Goal: Task Accomplishment & Management: Use online tool/utility

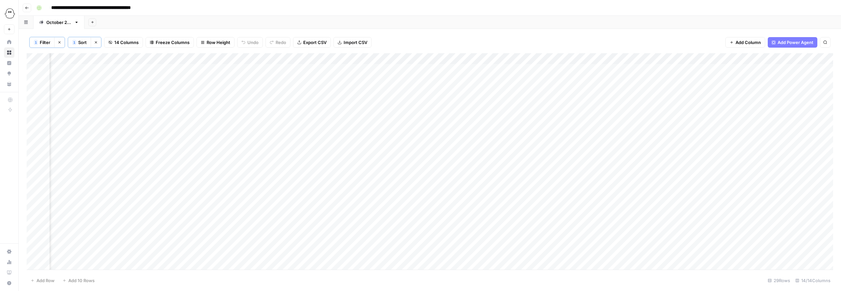
scroll to position [0, 69]
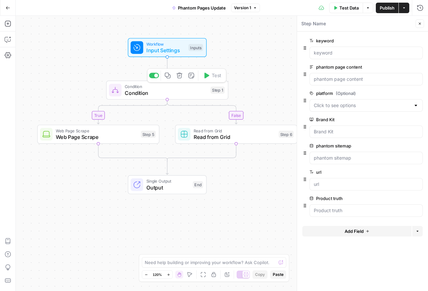
click at [181, 76] on icon "button" at bounding box center [179, 75] width 6 height 6
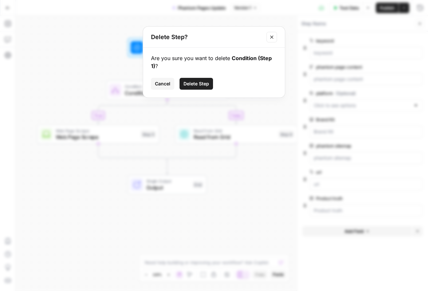
click at [193, 87] on span "Delete Step" at bounding box center [197, 83] width 26 height 7
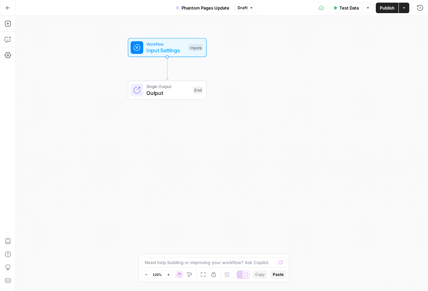
click at [168, 48] on span "Input Settings" at bounding box center [165, 50] width 39 height 8
drag, startPoint x: 163, startPoint y: 47, endPoint x: 178, endPoint y: 48, distance: 15.5
click at [163, 47] on span "Input Settings" at bounding box center [165, 50] width 39 height 8
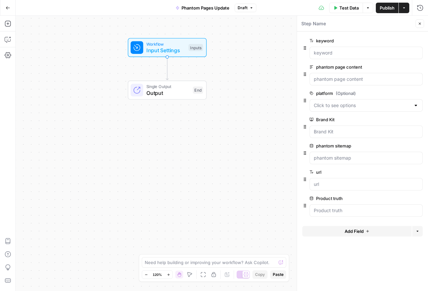
click at [421, 68] on icon "button" at bounding box center [419, 67] width 4 height 4
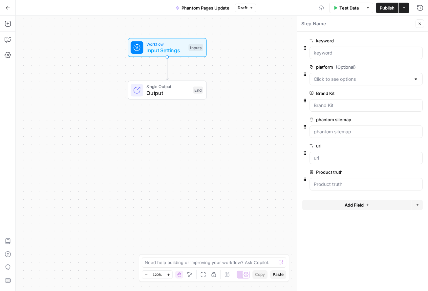
click at [421, 68] on icon "button" at bounding box center [419, 67] width 4 height 4
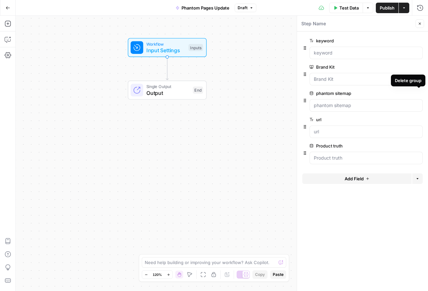
click at [418, 94] on icon "button" at bounding box center [419, 94] width 4 height 4
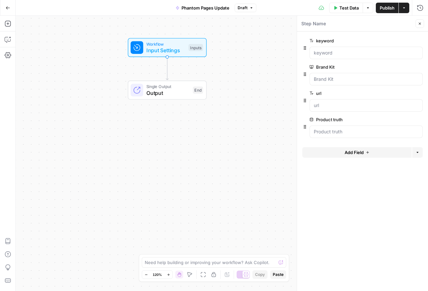
click at [397, 93] on span "edit field" at bounding box center [398, 93] width 14 height 5
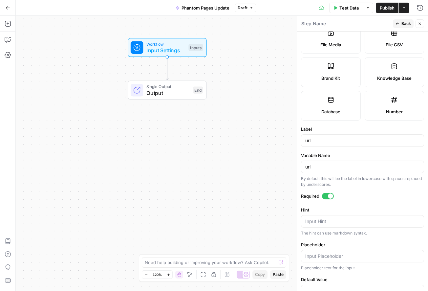
scroll to position [125, 0]
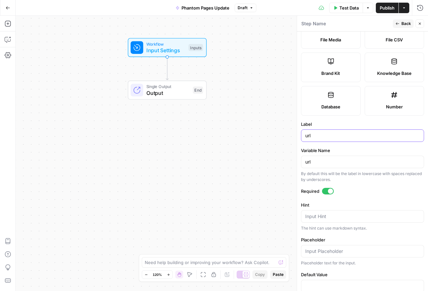
click at [321, 135] on input "url" at bounding box center [362, 135] width 115 height 7
click at [423, 26] on button "Close" at bounding box center [420, 23] width 9 height 9
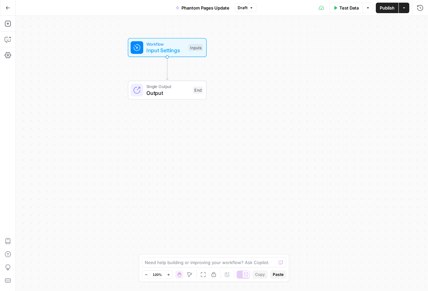
click at [172, 46] on span "Input Settings" at bounding box center [165, 50] width 39 height 8
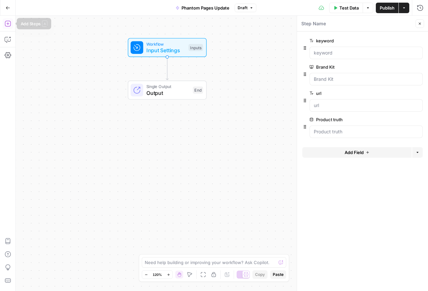
click at [5, 22] on icon "button" at bounding box center [8, 23] width 7 height 7
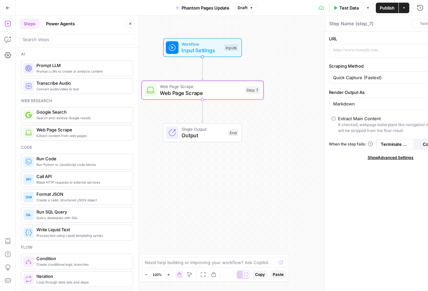
type textarea "Web Page Scrape"
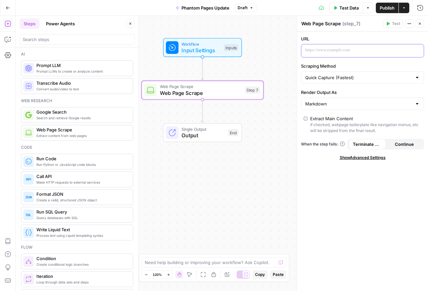
click at [329, 52] on p at bounding box center [357, 50] width 104 height 7
click at [417, 51] on icon "button" at bounding box center [417, 50] width 3 height 3
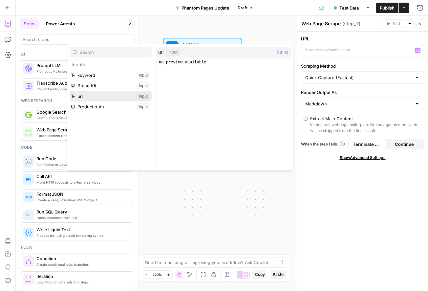
click at [80, 94] on button "Select variable url" at bounding box center [111, 96] width 82 height 11
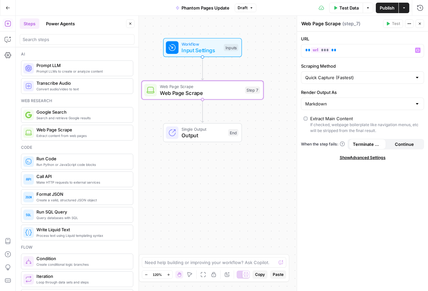
click at [176, 48] on icon at bounding box center [172, 48] width 8 height 8
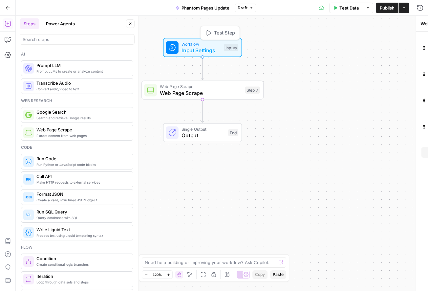
type textarea "Inputs"
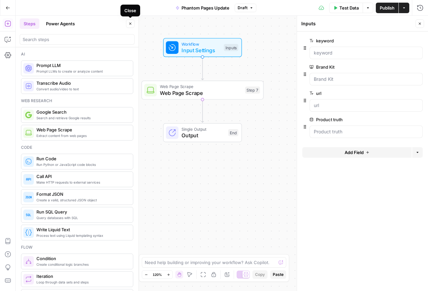
click at [131, 25] on icon "button" at bounding box center [130, 24] width 4 height 4
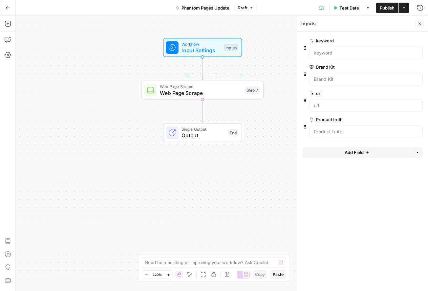
click at [196, 95] on span "Web Page Scrape" at bounding box center [201, 93] width 82 height 8
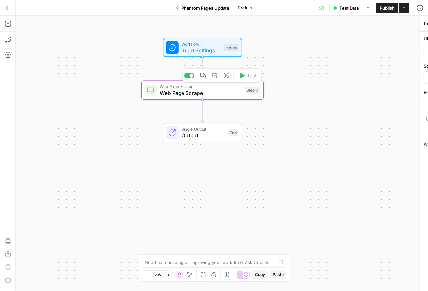
type textarea "Web Page Scrape"
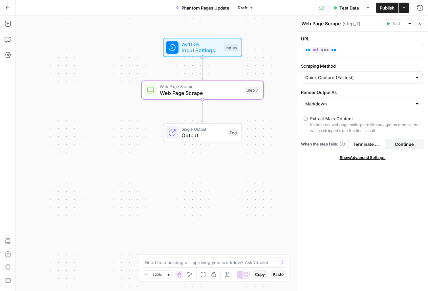
click at [386, 8] on span "Publish" at bounding box center [387, 8] width 15 height 7
click at [341, 199] on div "URL ** *** ** Scraping Method Quick Capture (Fastest) Render Output As Markdown…" at bounding box center [362, 161] width 131 height 259
click at [363, 49] on p "** *** **" at bounding box center [357, 50] width 104 height 7
click at [408, 24] on icon "button" at bounding box center [410, 24] width 4 height 4
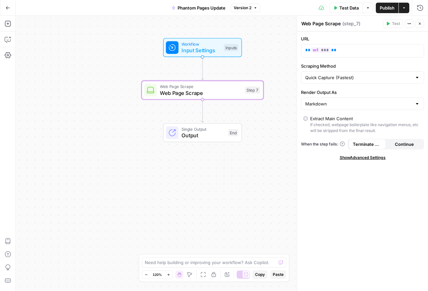
drag, startPoint x: 198, startPoint y: 49, endPoint x: 238, endPoint y: 51, distance: 40.4
click at [198, 49] on span "Input Settings" at bounding box center [201, 50] width 39 height 8
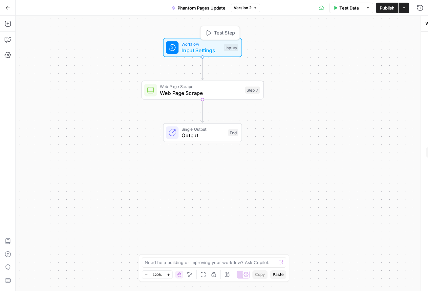
type textarea "Inputs"
click at [404, 41] on span "edit field" at bounding box center [398, 40] width 14 height 5
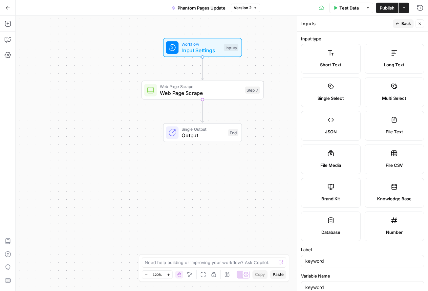
click at [403, 27] on button "Back" at bounding box center [403, 23] width 21 height 9
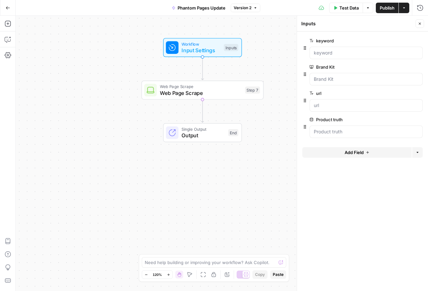
click at [419, 41] on icon "button" at bounding box center [419, 41] width 4 height 4
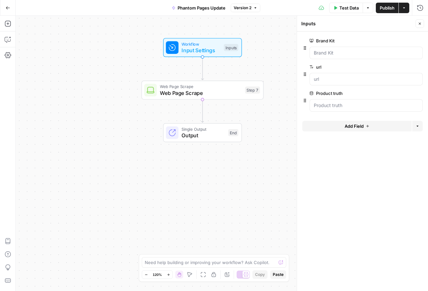
click at [220, 89] on span "Web Page Scrape" at bounding box center [201, 93] width 82 height 8
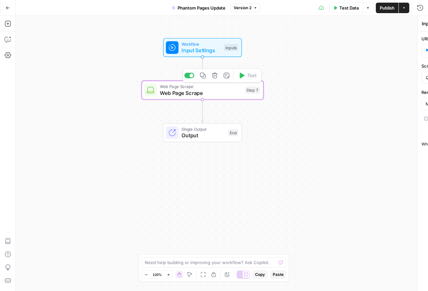
type textarea "Web Page Scrape"
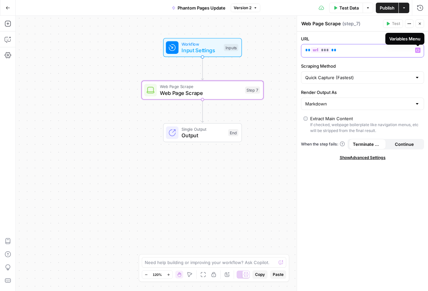
click at [416, 52] on icon "button" at bounding box center [417, 50] width 3 height 3
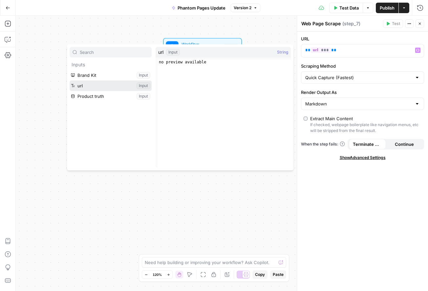
click at [113, 86] on button "Select variable url" at bounding box center [111, 85] width 82 height 11
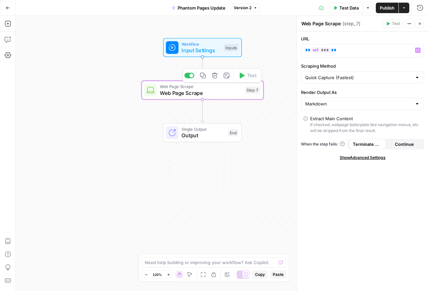
click at [154, 97] on div "Web Page Scrape Web Page Scrape Step 7 Copy step Delete step Add Note Test" at bounding box center [203, 90] width 122 height 19
click at [8, 25] on icon "button" at bounding box center [8, 23] width 7 height 7
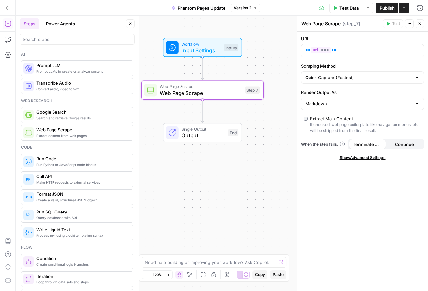
click at [7, 7] on icon "button" at bounding box center [8, 7] width 4 height 3
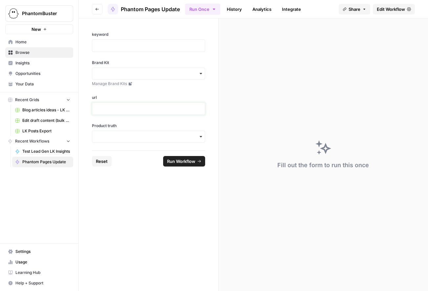
click at [124, 109] on p at bounding box center [148, 108] width 105 height 7
click at [110, 109] on p at bounding box center [148, 108] width 105 height 7
click at [201, 72] on icon "button" at bounding box center [200, 73] width 5 height 5
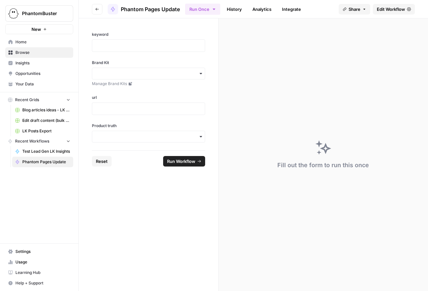
click at [98, 8] on icon "button" at bounding box center [97, 9] width 4 height 4
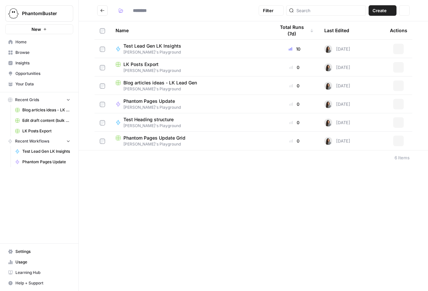
type input "**********"
click at [151, 99] on span "Phantom Pages Update" at bounding box center [149, 101] width 52 height 7
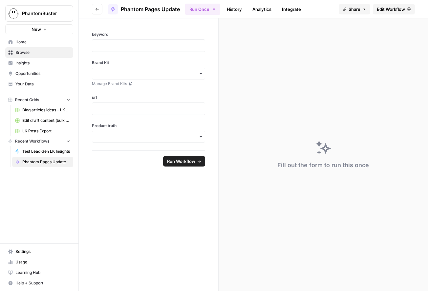
click at [384, 10] on span "Edit Workflow" at bounding box center [391, 9] width 28 height 7
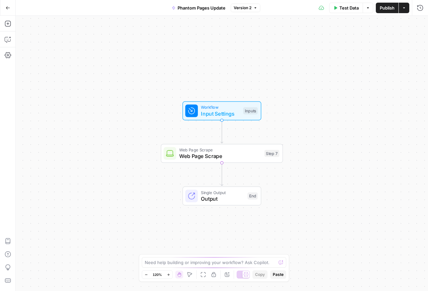
click at [223, 110] on span "Input Settings" at bounding box center [220, 114] width 39 height 8
drag, startPoint x: 392, startPoint y: 9, endPoint x: 390, endPoint y: 18, distance: 9.6
click at [392, 9] on span "Publish" at bounding box center [387, 8] width 15 height 7
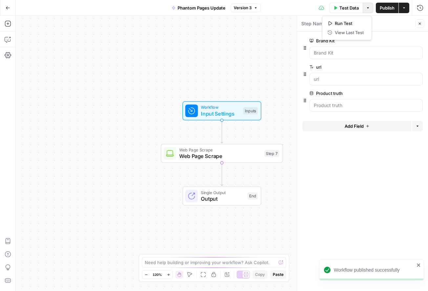
click at [370, 8] on button "Options" at bounding box center [368, 8] width 11 height 11
click at [6, 11] on button "Go Back" at bounding box center [8, 8] width 12 height 12
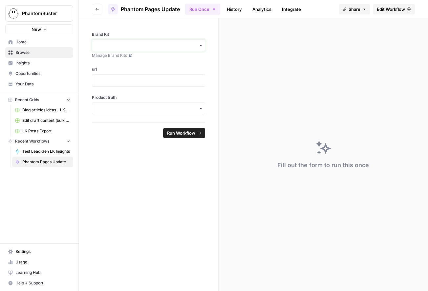
click at [115, 44] on input "Brand Kit" at bounding box center [148, 45] width 105 height 7
click at [126, 66] on div "PhantomBuster" at bounding box center [148, 63] width 113 height 12
click at [114, 107] on input "Product truth" at bounding box center [148, 108] width 105 height 7
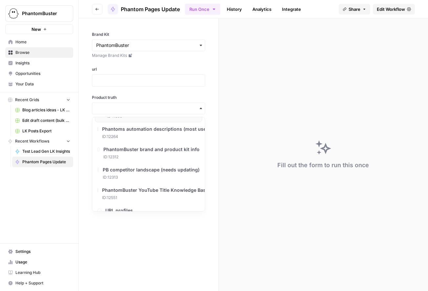
scroll to position [39, 0]
click at [120, 134] on span "ID: 12264" at bounding box center [164, 136] width 121 height 6
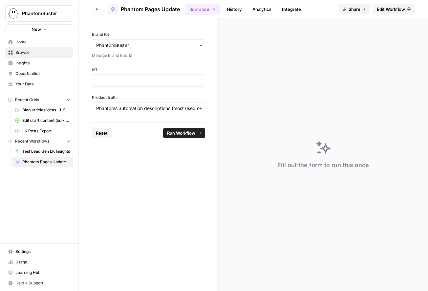
click at [112, 77] on div at bounding box center [148, 80] width 113 height 12
click at [114, 81] on p at bounding box center [148, 80] width 105 height 7
click at [123, 78] on p at bounding box center [148, 80] width 105 height 7
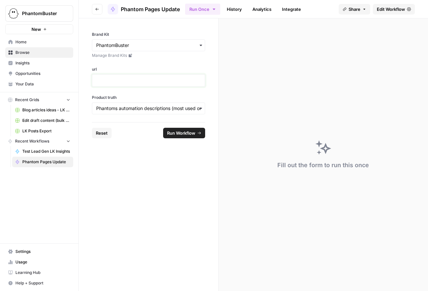
click at [123, 78] on p at bounding box center [148, 80] width 105 height 7
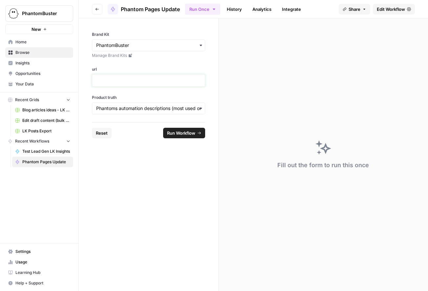
click at [123, 78] on p at bounding box center [148, 80] width 105 height 7
click at [132, 82] on p at bounding box center [148, 80] width 105 height 7
click at [129, 81] on p at bounding box center [148, 80] width 105 height 7
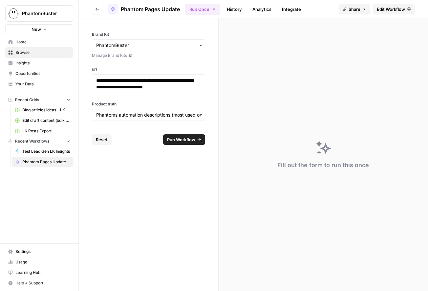
click at [188, 142] on span "Run Workflow" at bounding box center [181, 139] width 28 height 7
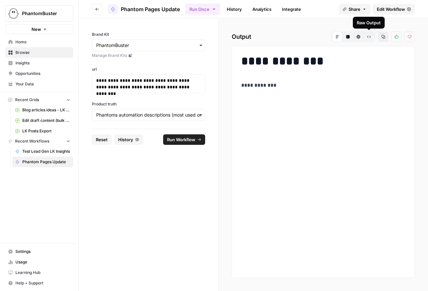
click at [369, 37] on icon "button" at bounding box center [369, 37] width 4 height 4
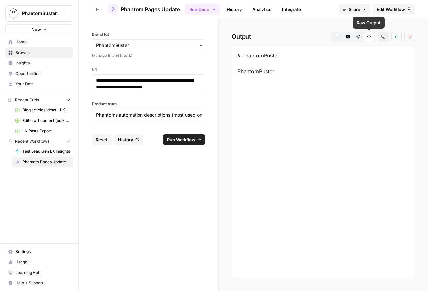
click at [339, 39] on button "Markdown" at bounding box center [337, 37] width 11 height 11
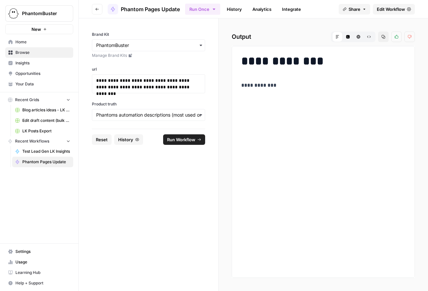
click at [95, 12] on button "Go back" at bounding box center [97, 9] width 11 height 11
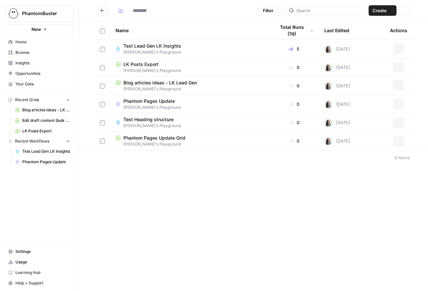
type input "**********"
click at [158, 67] on span "Phantom Pages Update" at bounding box center [149, 64] width 52 height 7
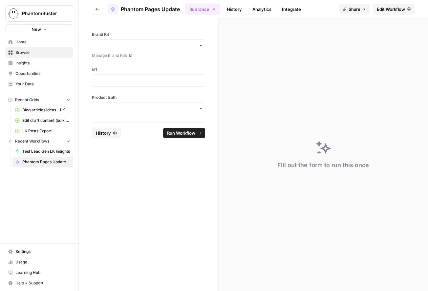
click at [397, 8] on span "Edit Workflow" at bounding box center [391, 9] width 28 height 7
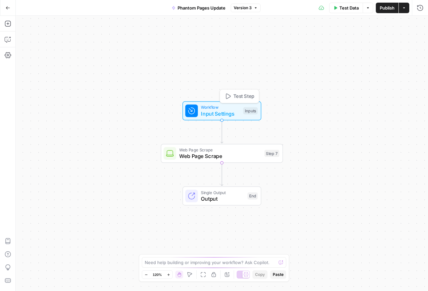
click at [218, 117] on span "Input Settings" at bounding box center [220, 114] width 39 height 8
click at [214, 159] on span "Web Page Scrape" at bounding box center [220, 156] width 82 height 8
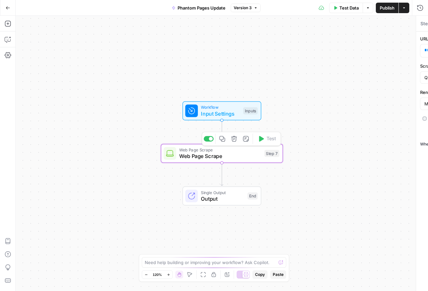
type textarea "Web Page Scrape"
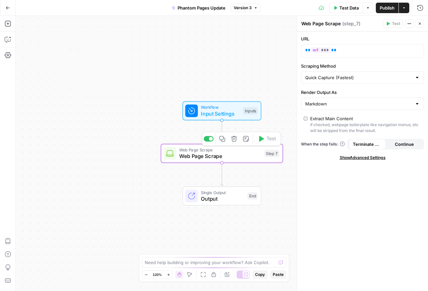
click at [215, 197] on span "Output" at bounding box center [222, 199] width 43 height 8
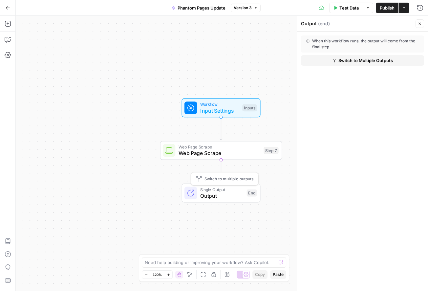
click at [203, 155] on span "Web Page Scrape" at bounding box center [220, 153] width 82 height 8
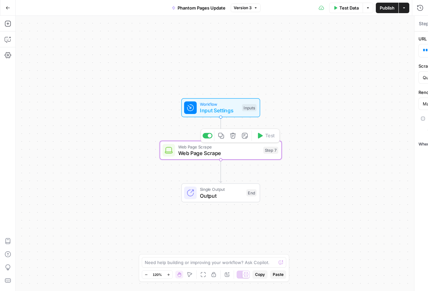
type textarea "Web Page Scrape"
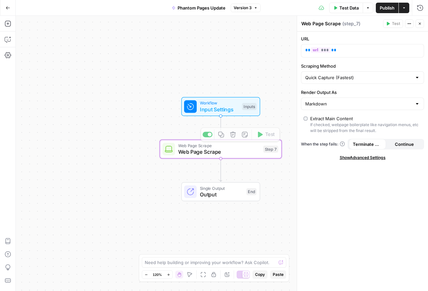
click at [215, 107] on span "Input Settings" at bounding box center [219, 109] width 39 height 8
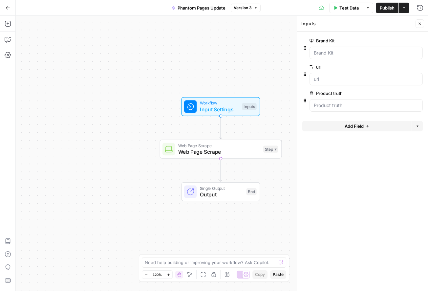
click at [343, 9] on span "Test Data" at bounding box center [349, 8] width 19 height 7
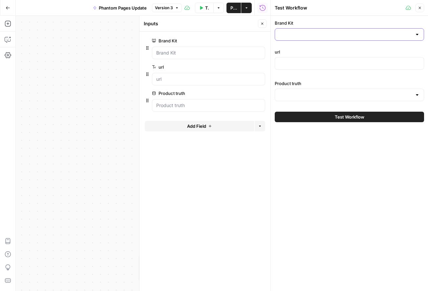
click at [300, 34] on input "Brand Kit" at bounding box center [345, 34] width 133 height 7
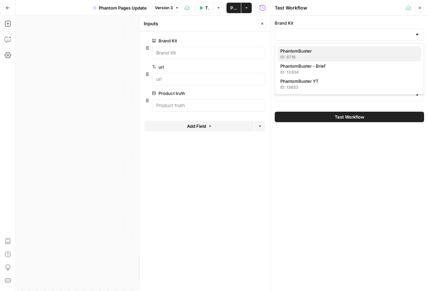
click at [312, 50] on span "PhantomBuster" at bounding box center [349, 51] width 136 height 7
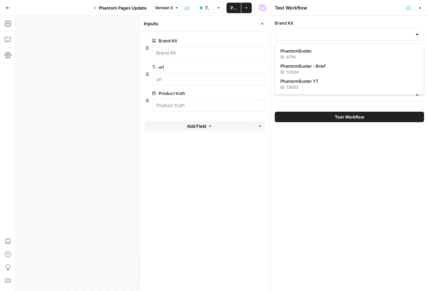
type input "PhantomBuster"
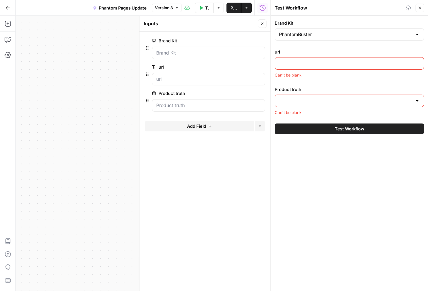
click at [296, 66] on input "url" at bounding box center [349, 63] width 141 height 7
paste input "https://phantombuster.com/automations/linkedin/5589386912058181/linkedin-profil…"
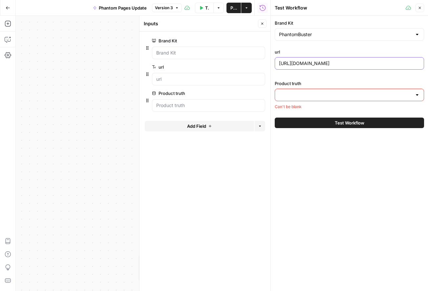
scroll to position [0, 61]
type input "https://phantombuster.com/automations/linkedin/5589386912058181/linkedin-profil…"
click at [298, 94] on input "Product truth" at bounding box center [345, 95] width 133 height 7
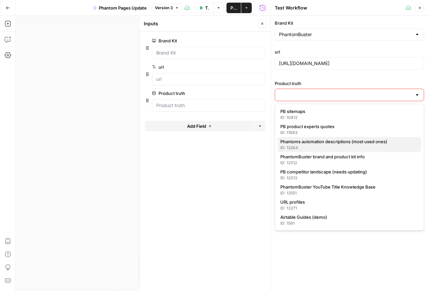
click at [313, 146] on div "ID: 12264" at bounding box center [350, 148] width 138 height 6
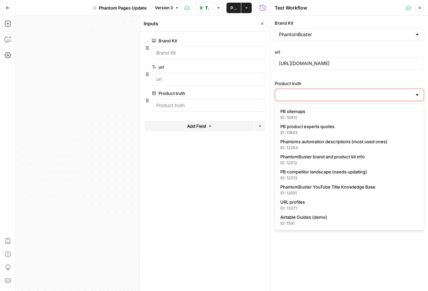
type input "Phantoms automation descriptions (most used ones)"
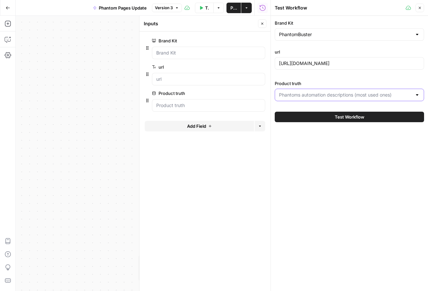
click at [307, 92] on input "Product truth" at bounding box center [345, 95] width 133 height 7
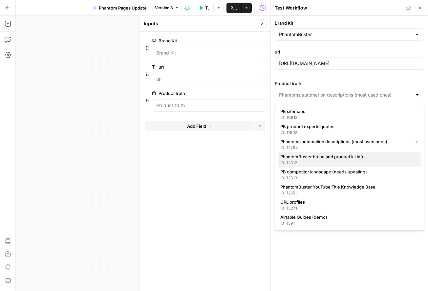
click at [326, 161] on div "ID: 12312" at bounding box center [350, 163] width 138 height 6
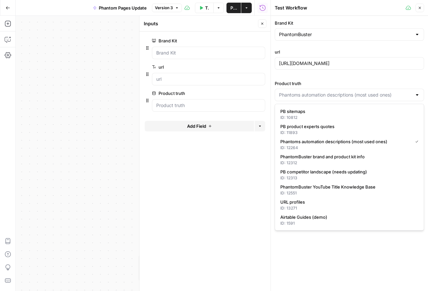
type input "PhantomBuster brand and product kit info"
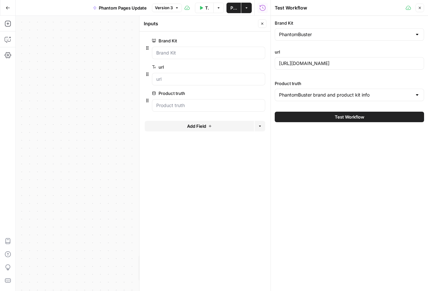
click at [318, 120] on button "Test Workflow" at bounding box center [349, 117] width 149 height 11
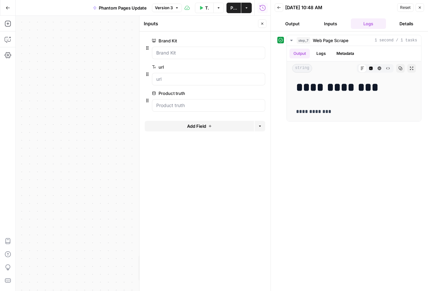
click at [281, 10] on button "Back" at bounding box center [279, 7] width 9 height 9
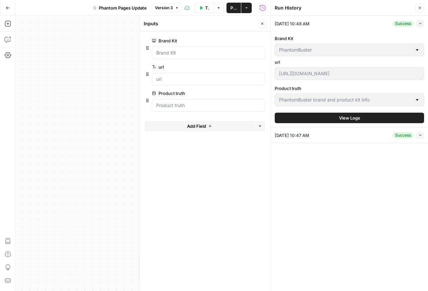
click at [202, 8] on icon "button" at bounding box center [201, 8] width 3 height 4
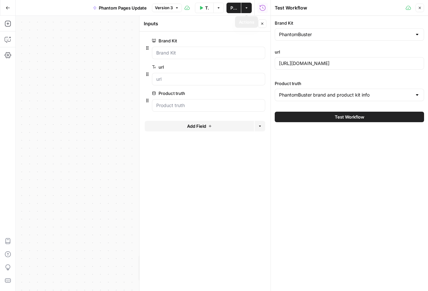
click at [249, 9] on button "Actions" at bounding box center [246, 8] width 11 height 11
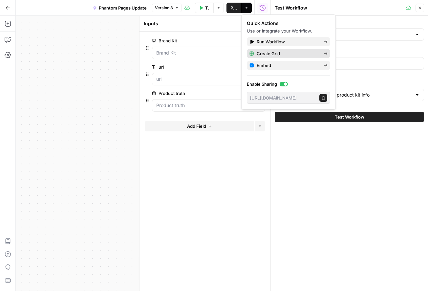
click at [325, 55] on icon "button" at bounding box center [326, 54] width 4 height 4
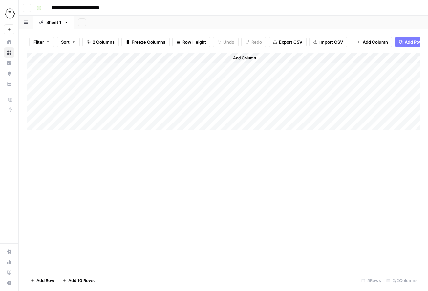
click at [100, 66] on div "Add Column" at bounding box center [224, 92] width 394 height 78
click at [81, 69] on div "Add Column" at bounding box center [224, 92] width 394 height 78
type textarea "**********"
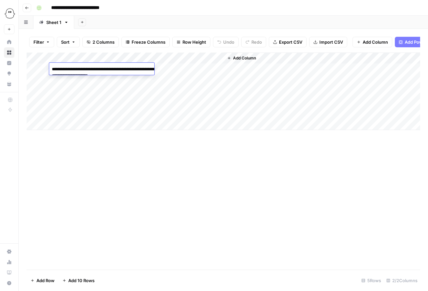
click at [91, 95] on div "Add Column" at bounding box center [224, 92] width 394 height 78
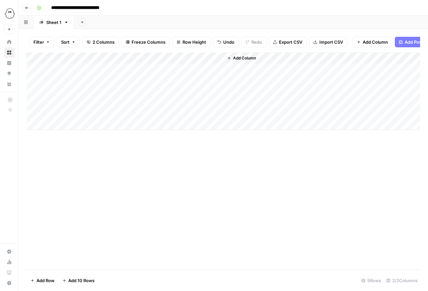
click at [73, 68] on div "Add Column" at bounding box center [224, 92] width 394 height 78
click at [329, 44] on span "Import CSV" at bounding box center [332, 42] width 24 height 7
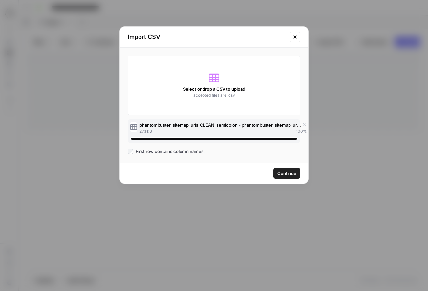
click at [285, 175] on span "Continue" at bounding box center [287, 173] width 19 height 7
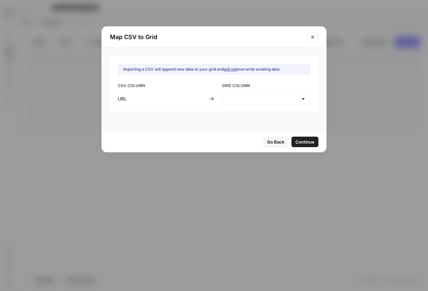
type input "url"
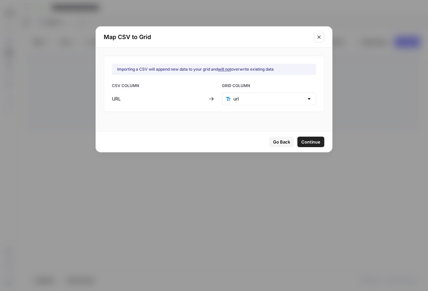
click at [302, 144] on span "Continue" at bounding box center [311, 142] width 19 height 7
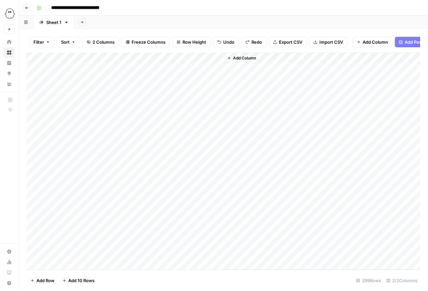
click at [34, 69] on div "Add Column" at bounding box center [224, 161] width 394 height 217
click at [34, 81] on div "Add Column" at bounding box center [224, 161] width 394 height 217
click at [34, 96] on div "Add Column" at bounding box center [224, 161] width 394 height 217
click at [34, 93] on div "Add Column" at bounding box center [224, 161] width 394 height 217
click at [34, 101] on div "Add Column" at bounding box center [224, 161] width 394 height 217
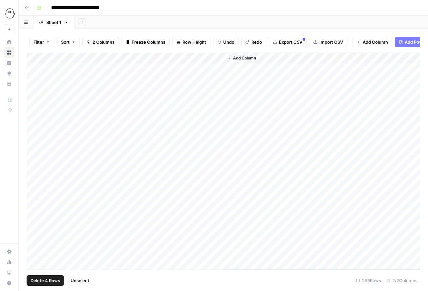
click at [34, 114] on div "Add Column" at bounding box center [224, 161] width 394 height 217
click at [39, 280] on span "Delete 5 Rows" at bounding box center [45, 280] width 29 height 7
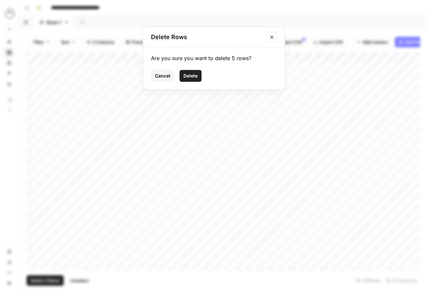
drag, startPoint x: 186, startPoint y: 79, endPoint x: 192, endPoint y: 103, distance: 24.6
click at [186, 79] on button "Delete" at bounding box center [191, 76] width 22 height 12
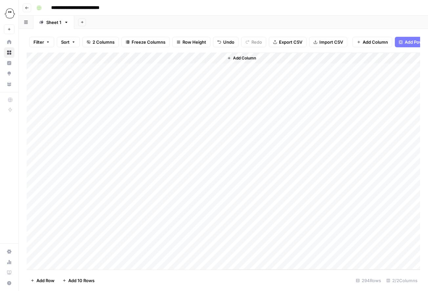
click at [184, 68] on div "Add Column" at bounding box center [224, 161] width 394 height 217
click at [219, 58] on div "Add Column" at bounding box center [224, 161] width 394 height 217
click at [172, 58] on div "Add Column" at bounding box center [224, 161] width 394 height 217
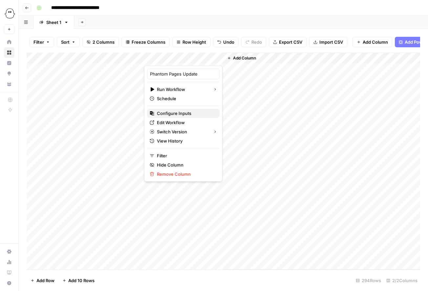
click at [182, 116] on span "Configure Inputs" at bounding box center [185, 113] width 57 height 7
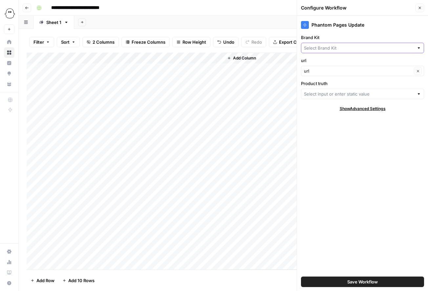
click at [359, 47] on input "Brand Kit" at bounding box center [359, 48] width 110 height 7
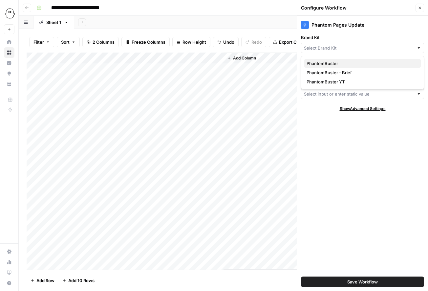
click at [332, 65] on span "PhantomBuster" at bounding box center [361, 63] width 109 height 7
type input "PhantomBuster"
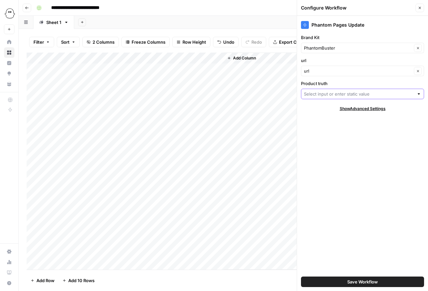
click at [328, 94] on input "Product truth" at bounding box center [359, 94] width 110 height 7
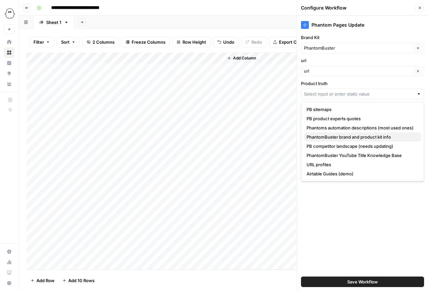
click at [361, 137] on span "PhantomBuster brand and product kit info" at bounding box center [361, 137] width 109 height 7
type input "PhantomBuster brand and product kit info"
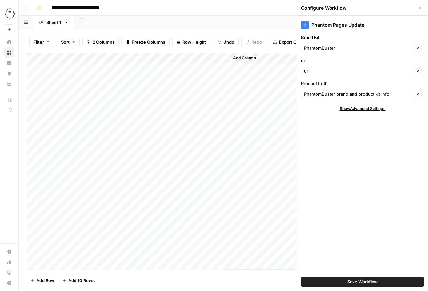
click at [364, 282] on span "Save Workflow" at bounding box center [363, 282] width 31 height 7
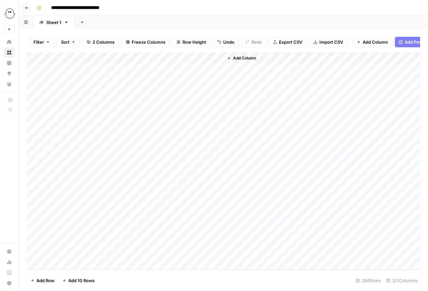
click at [184, 68] on div "Add Column" at bounding box center [224, 161] width 394 height 217
click at [271, 71] on div "Add Column" at bounding box center [224, 161] width 394 height 217
click at [264, 68] on div "Add Column" at bounding box center [224, 161] width 394 height 217
click at [263, 111] on div "Add Column" at bounding box center [224, 161] width 394 height 217
click at [184, 81] on div "Add Column" at bounding box center [224, 161] width 394 height 217
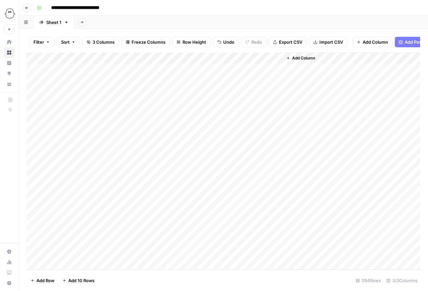
click at [253, 79] on div "Add Column" at bounding box center [224, 161] width 394 height 217
click at [253, 79] on textarea "**********" at bounding box center [275, 90] width 105 height 29
click at [256, 114] on div "Add Column" at bounding box center [224, 161] width 394 height 217
click at [249, 68] on div "Add Column" at bounding box center [224, 161] width 394 height 217
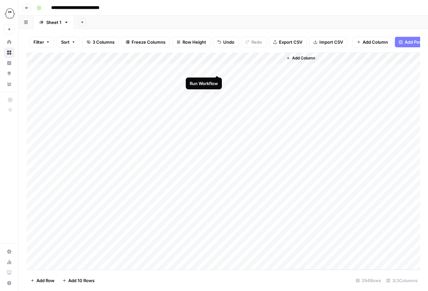
click at [218, 69] on div "Add Column" at bounding box center [224, 161] width 394 height 217
click at [217, 80] on div "Add Column" at bounding box center [224, 161] width 394 height 217
click at [252, 68] on div "Add Column" at bounding box center [224, 161] width 394 height 217
click at [269, 69] on div "Add Column" at bounding box center [224, 161] width 394 height 217
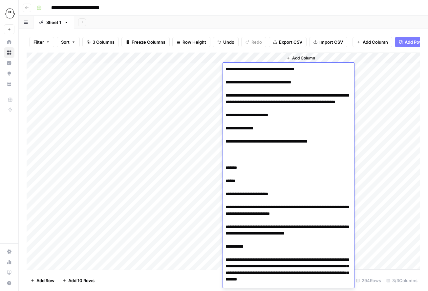
click at [402, 133] on div "Add Column" at bounding box center [352, 161] width 138 height 217
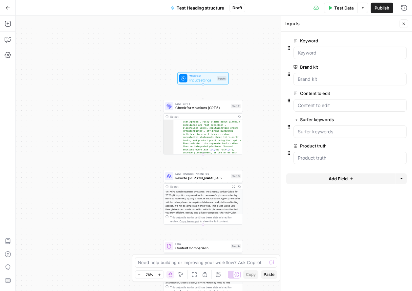
scroll to position [35, 0]
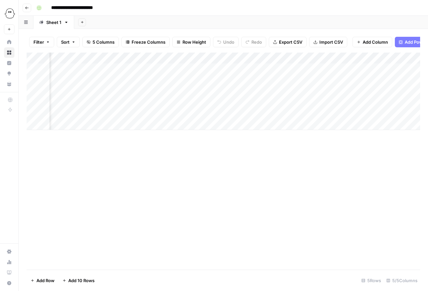
scroll to position [0, 66]
click at [168, 59] on div "Add Column" at bounding box center [224, 92] width 394 height 78
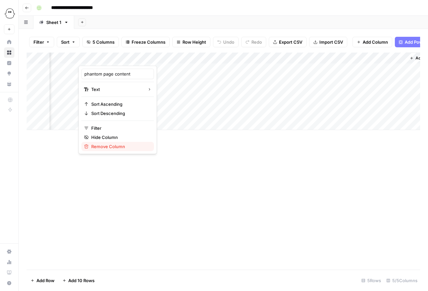
click at [111, 147] on span "Remove Column" at bounding box center [119, 146] width 57 height 7
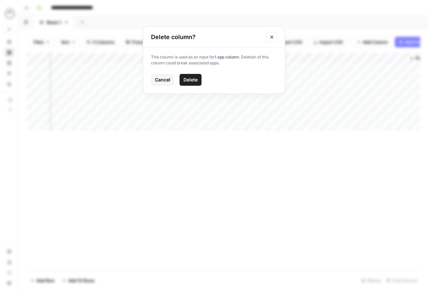
click at [192, 80] on span "Delete" at bounding box center [191, 80] width 14 height 7
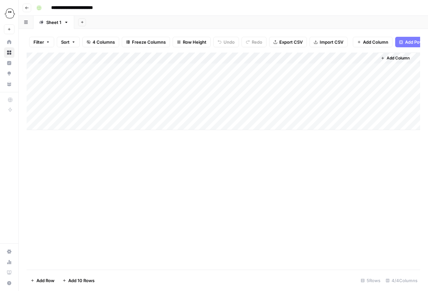
scroll to position [0, 0]
click at [197, 57] on div "Add Column" at bounding box center [224, 92] width 394 height 78
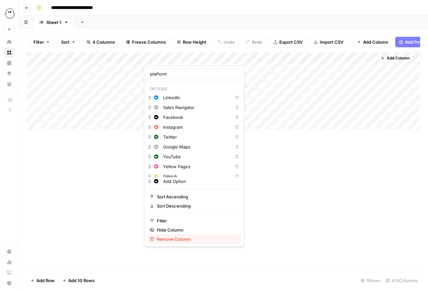
click at [178, 238] on span "Remove Column" at bounding box center [196, 239] width 79 height 7
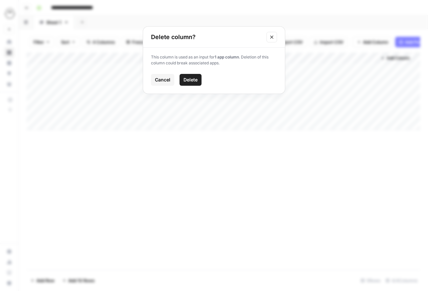
click at [191, 79] on span "Delete" at bounding box center [191, 80] width 14 height 7
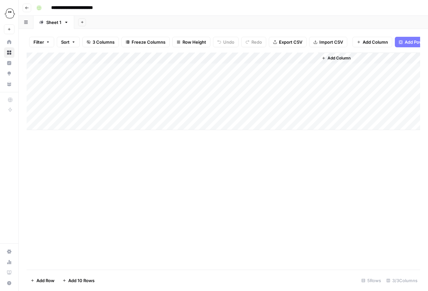
click at [305, 58] on div "Add Column" at bounding box center [224, 92] width 394 height 78
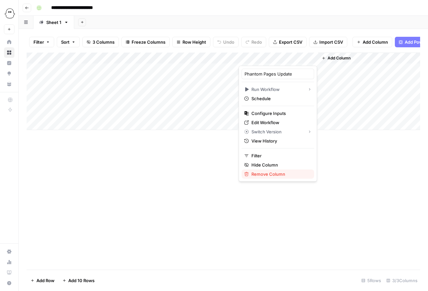
click at [270, 174] on span "Remove Column" at bounding box center [280, 174] width 57 height 7
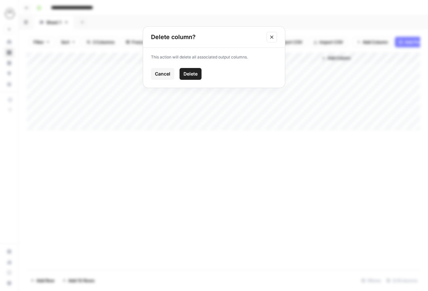
click at [187, 74] on span "Delete" at bounding box center [191, 74] width 14 height 7
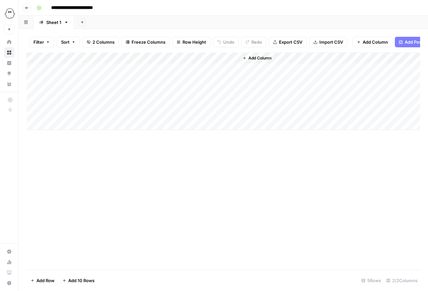
click at [168, 58] on div "Add Column" at bounding box center [224, 92] width 394 height 78
click at [284, 167] on div "Add Column" at bounding box center [224, 161] width 394 height 217
click at [66, 23] on icon "button" at bounding box center [66, 22] width 5 height 5
click at [141, 56] on div "Add Column" at bounding box center [224, 92] width 394 height 78
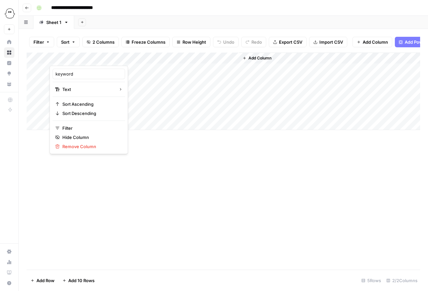
click at [189, 168] on div "Add Column" at bounding box center [224, 161] width 394 height 217
